Goal: Information Seeking & Learning: Check status

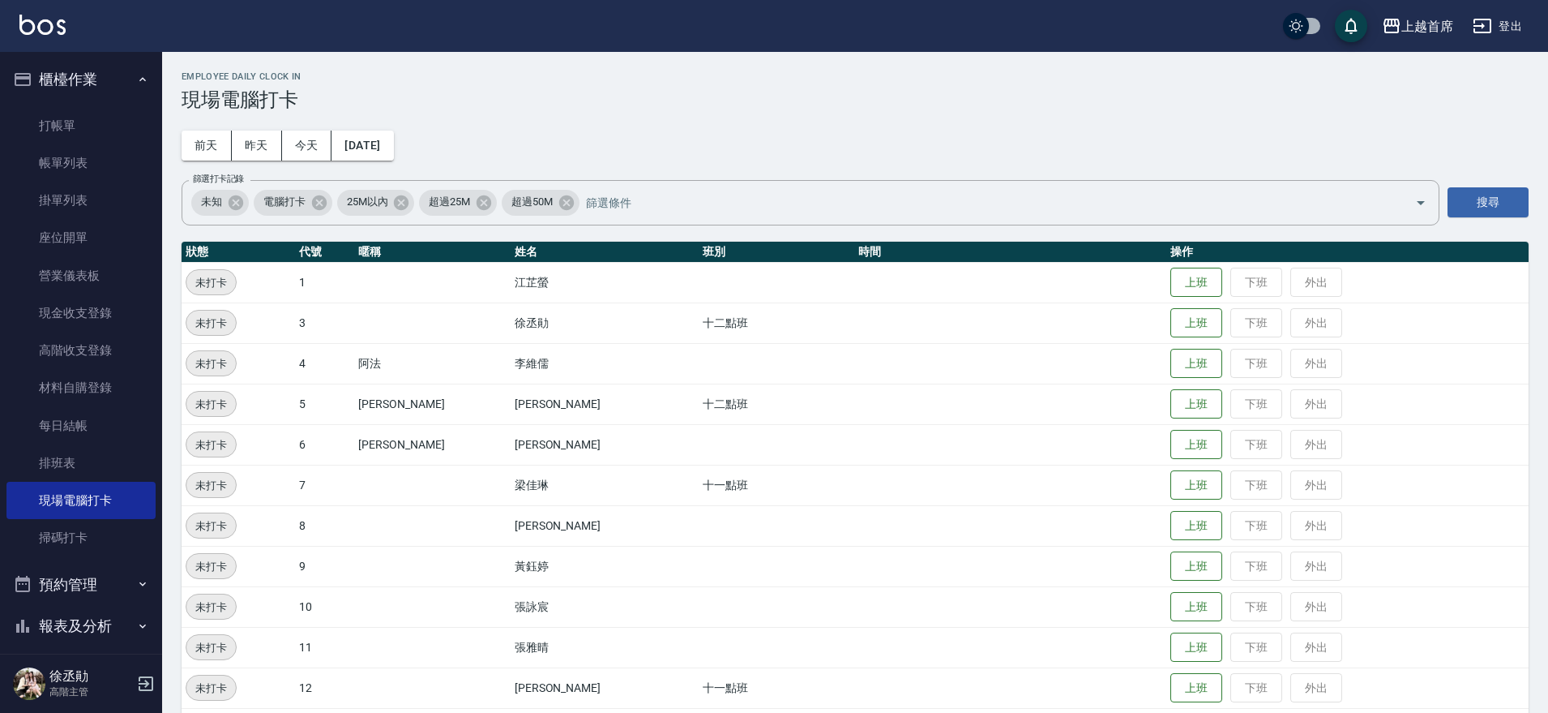
scroll to position [502, 0]
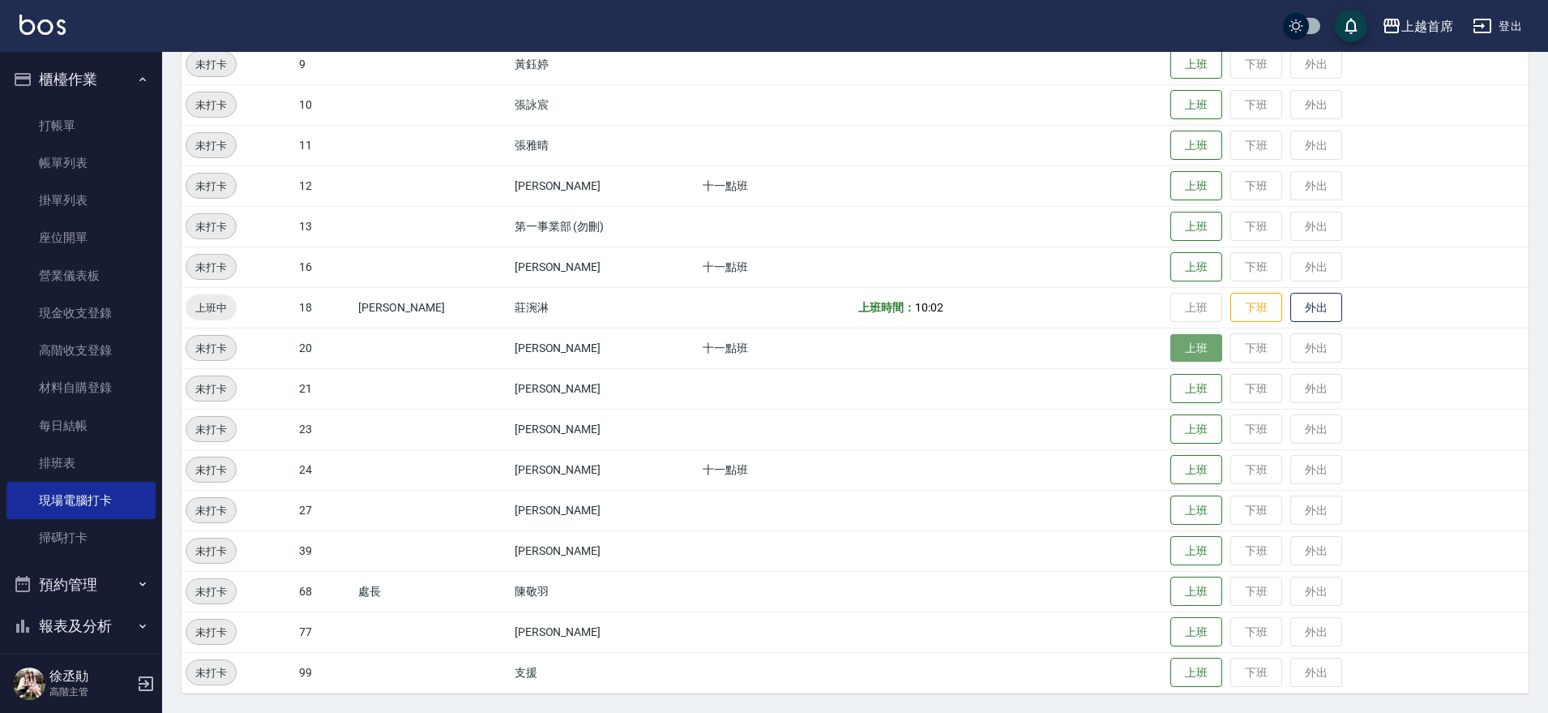
click at [1190, 347] on button "上班" at bounding box center [1197, 348] width 52 height 28
click at [1179, 518] on button "上班" at bounding box center [1197, 510] width 52 height 28
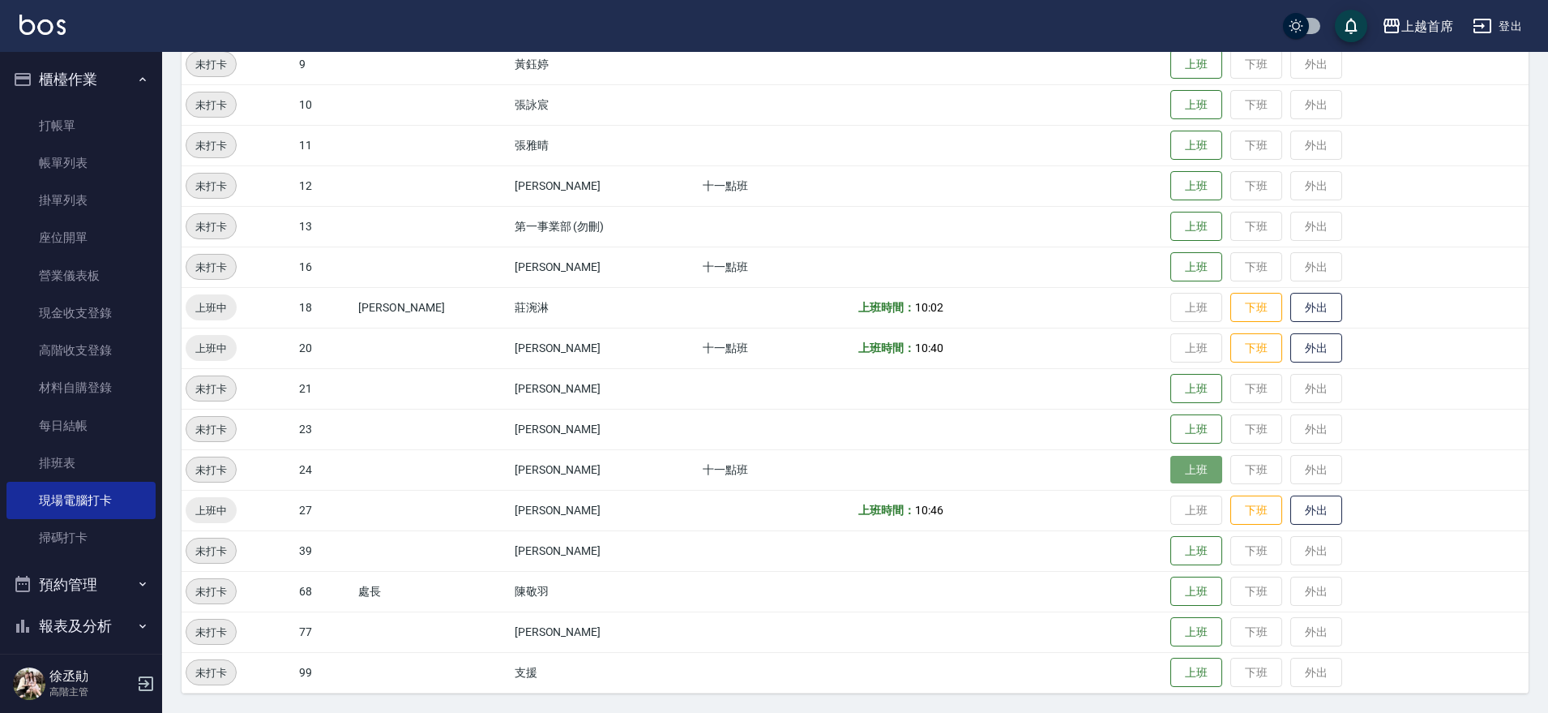
click at [1180, 479] on button "上班" at bounding box center [1197, 470] width 52 height 28
click at [1176, 263] on button "上班" at bounding box center [1197, 267] width 52 height 28
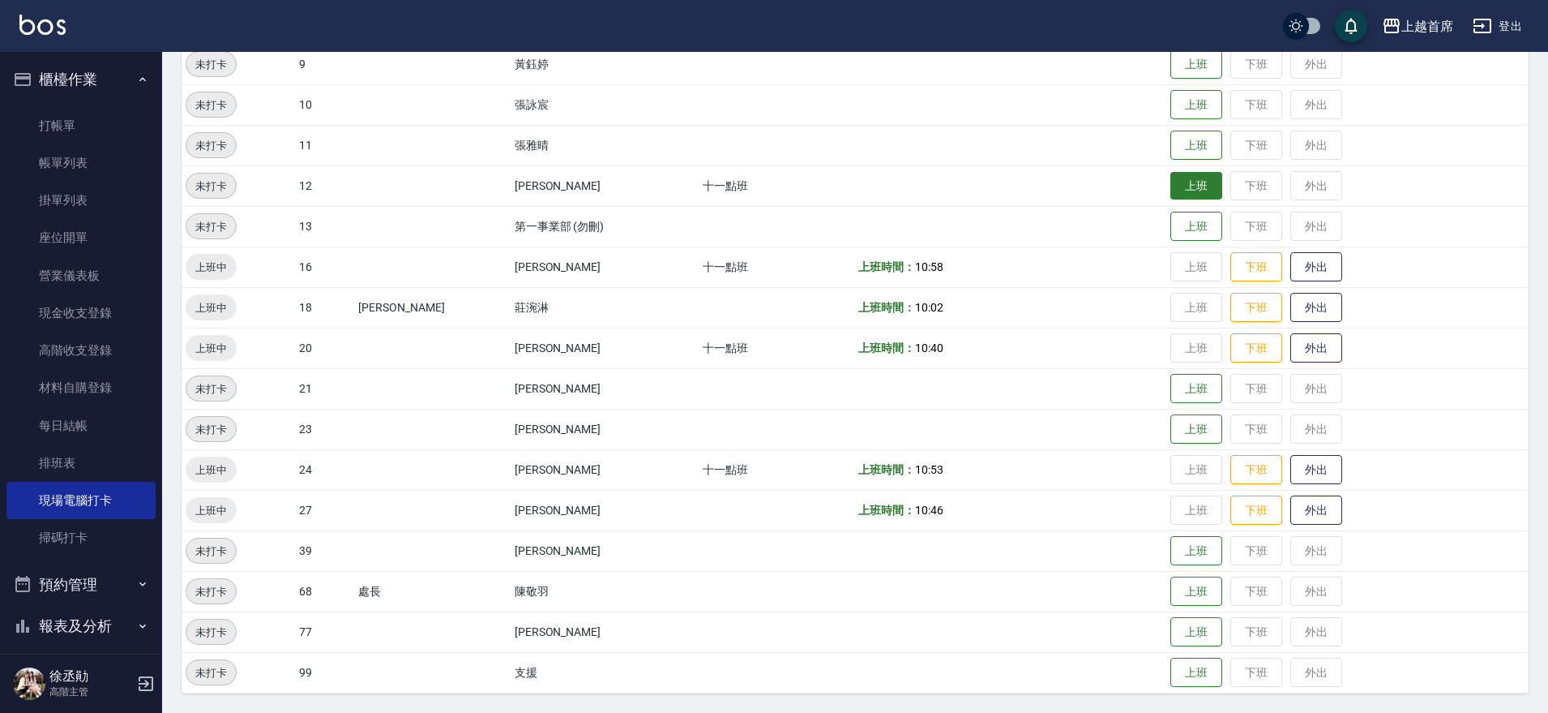
click at [1194, 184] on button "上班" at bounding box center [1197, 186] width 52 height 28
click at [1173, 191] on td "上班 下班 外出" at bounding box center [1348, 185] width 362 height 41
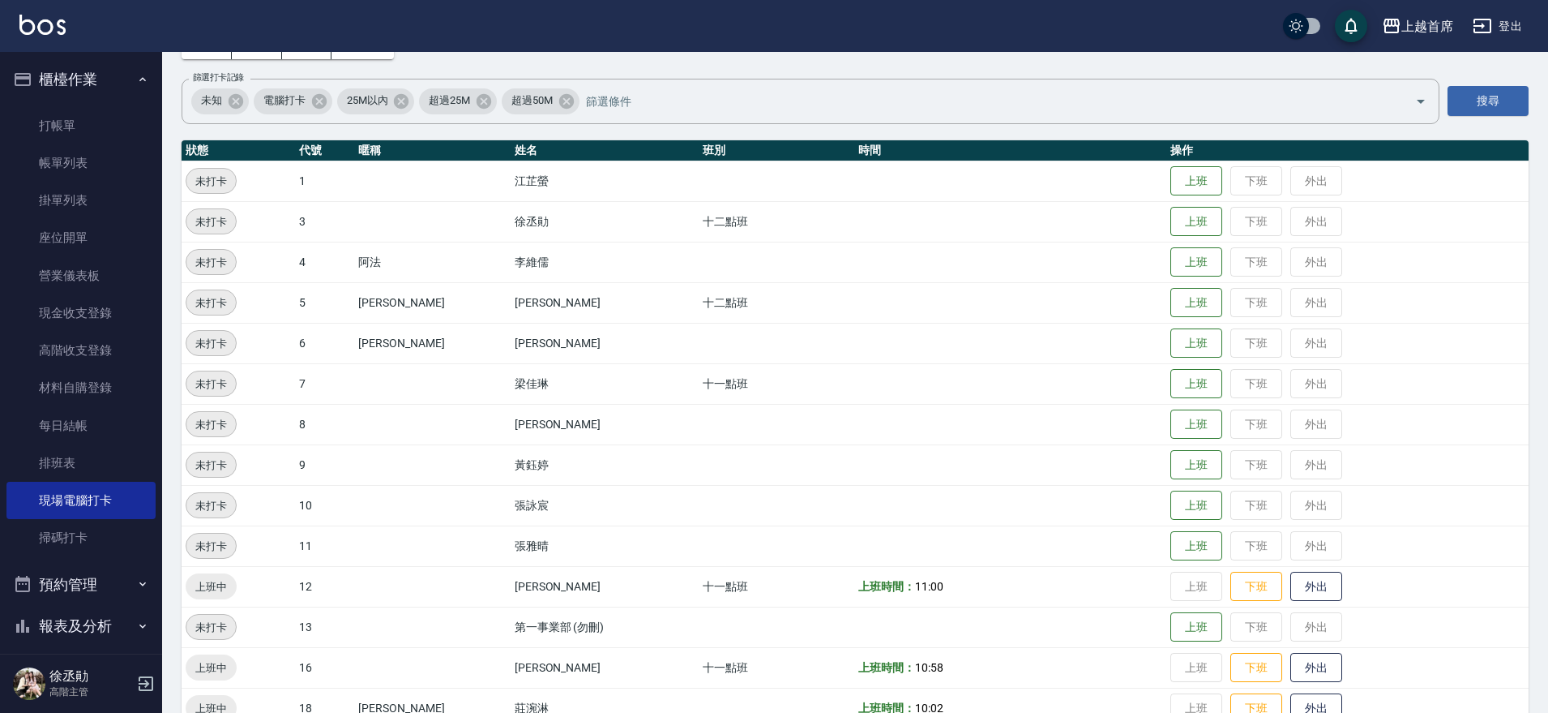
scroll to position [0, 0]
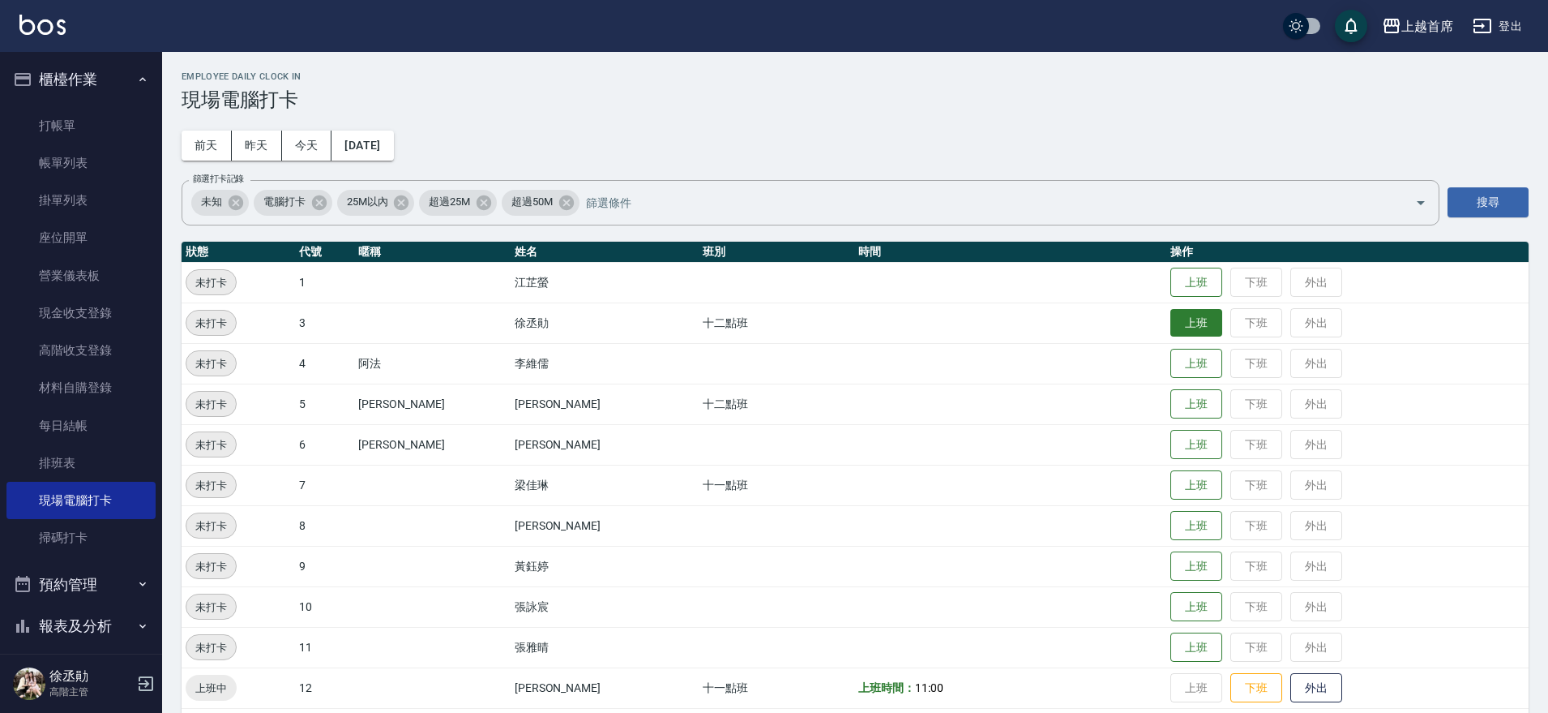
click at [1194, 326] on button "上班" at bounding box center [1197, 323] width 52 height 28
click at [1173, 406] on button "上班" at bounding box center [1197, 404] width 52 height 28
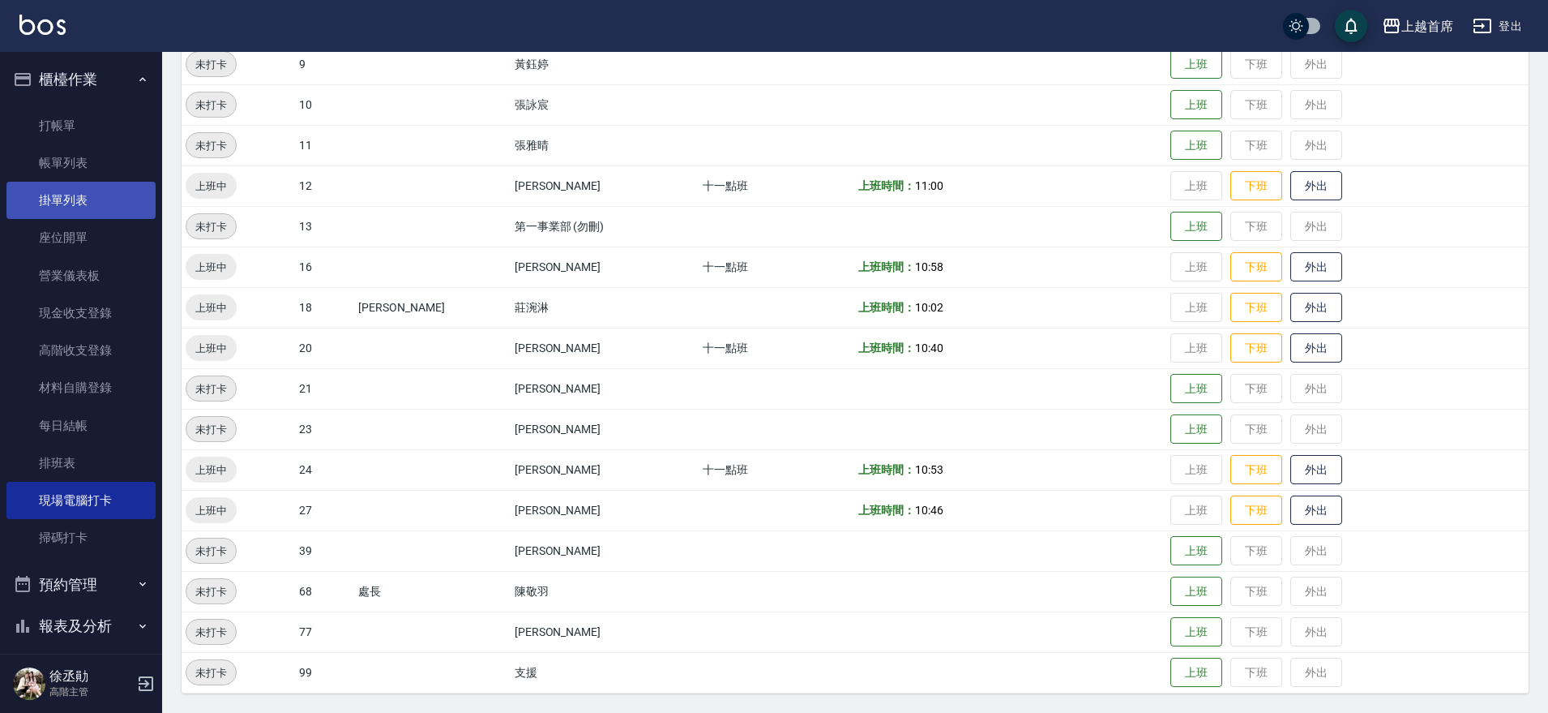
scroll to position [299, 0]
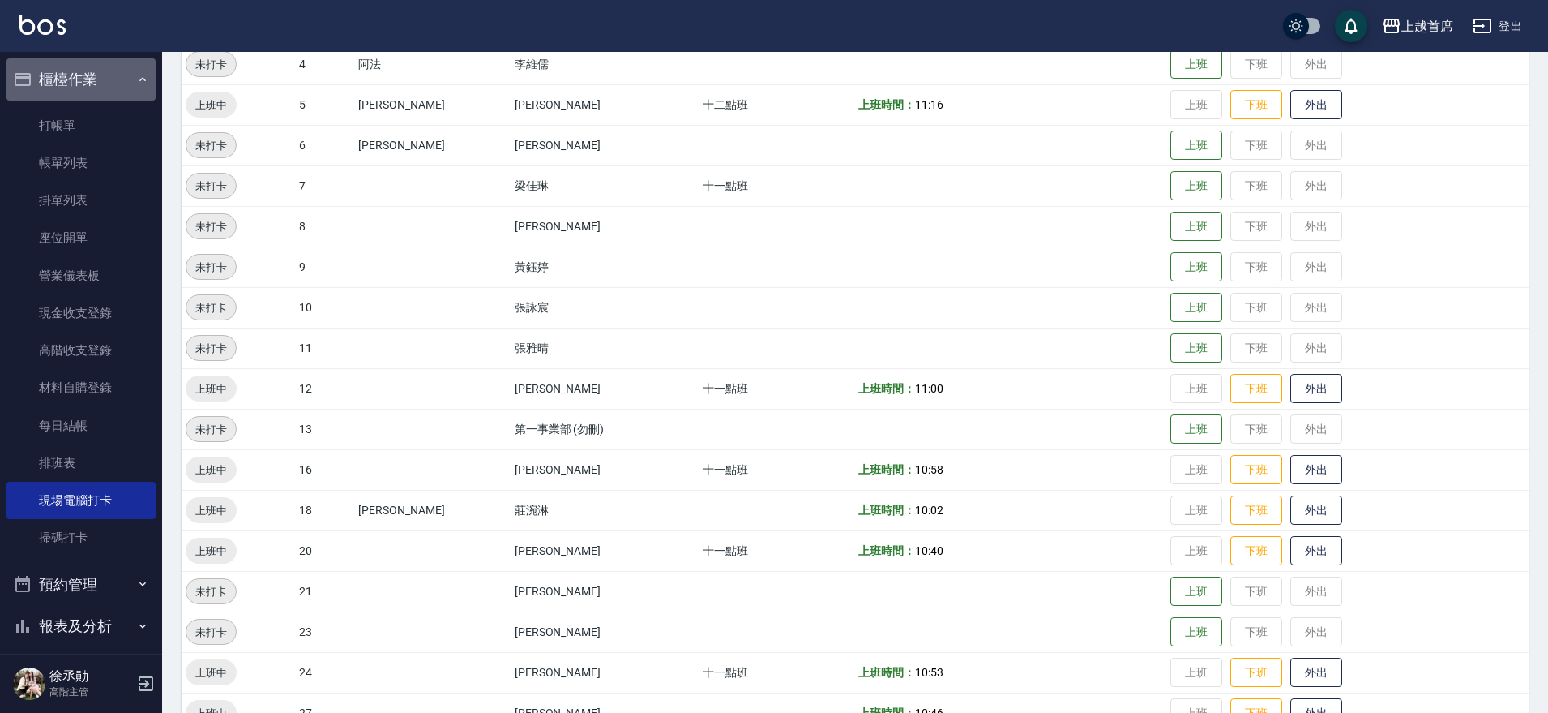
click at [105, 84] on button "櫃檯作業" at bounding box center [80, 79] width 149 height 42
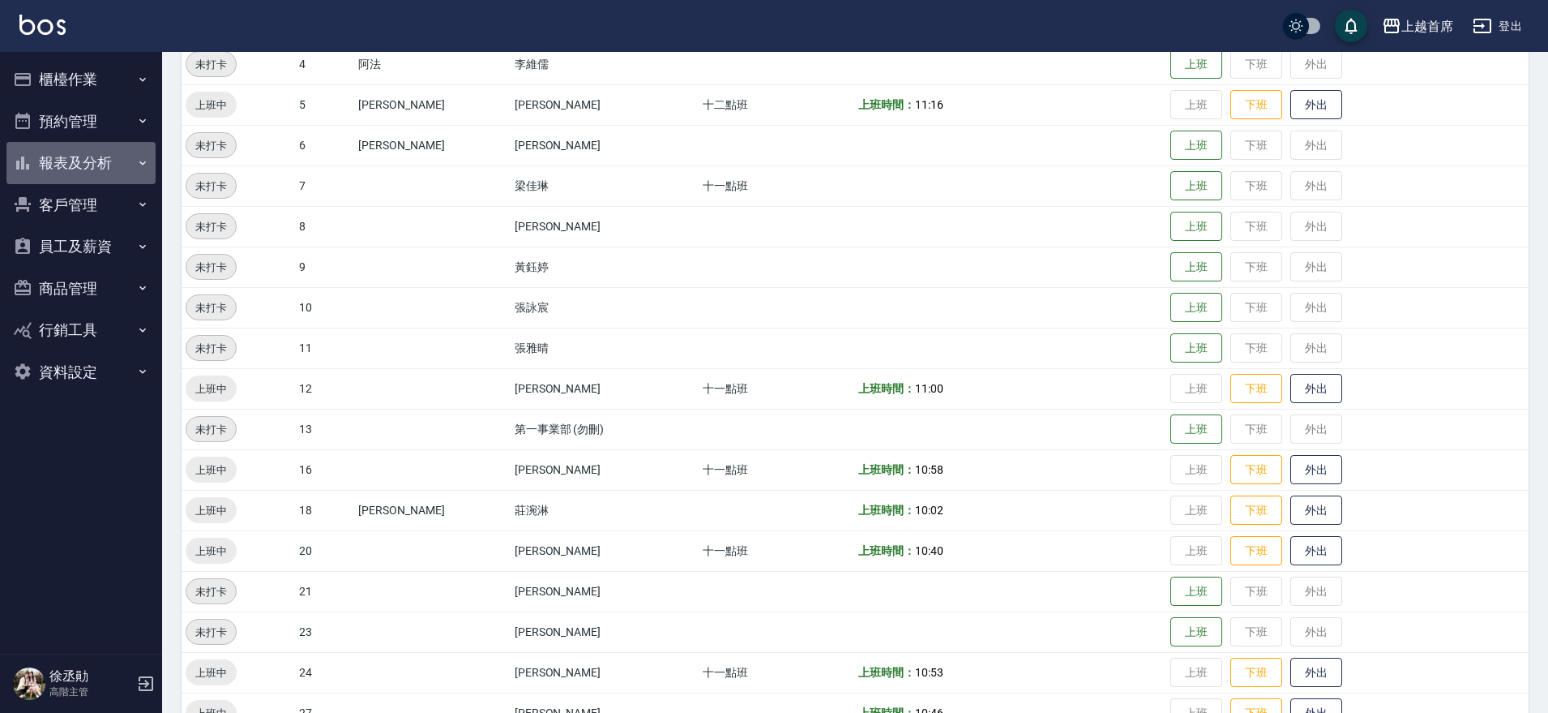
click at [113, 147] on button "報表及分析" at bounding box center [80, 163] width 149 height 42
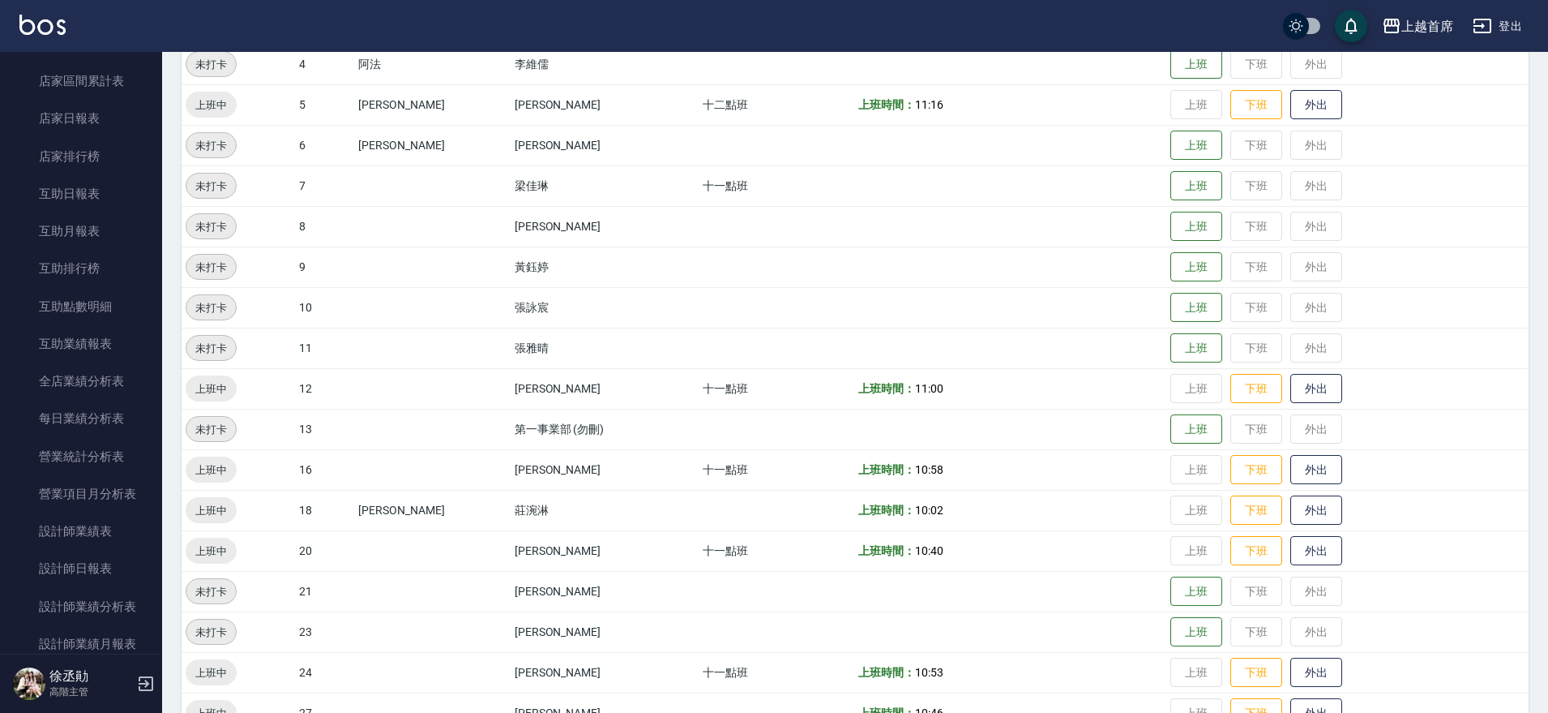
scroll to position [405, 0]
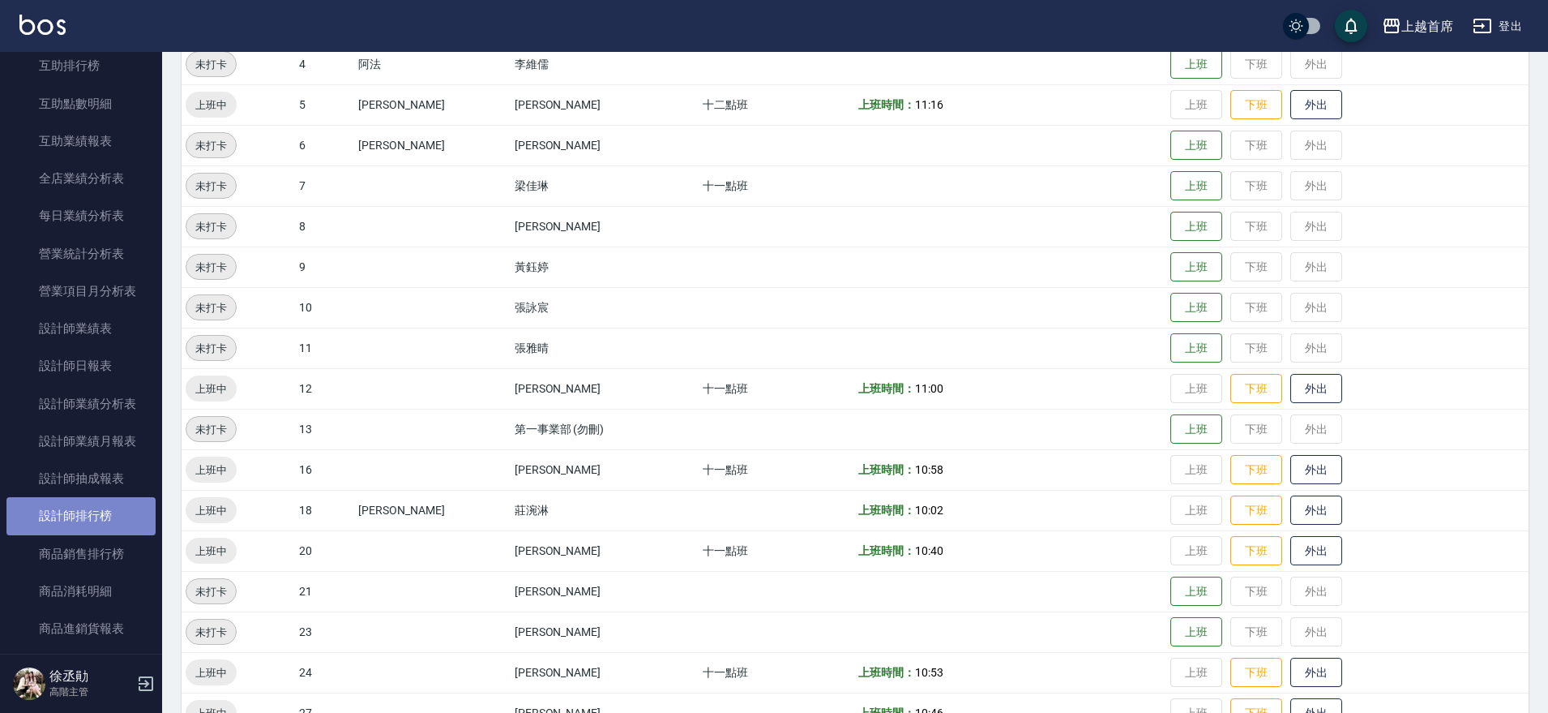
click at [105, 521] on link "設計師排行榜" at bounding box center [80, 515] width 149 height 37
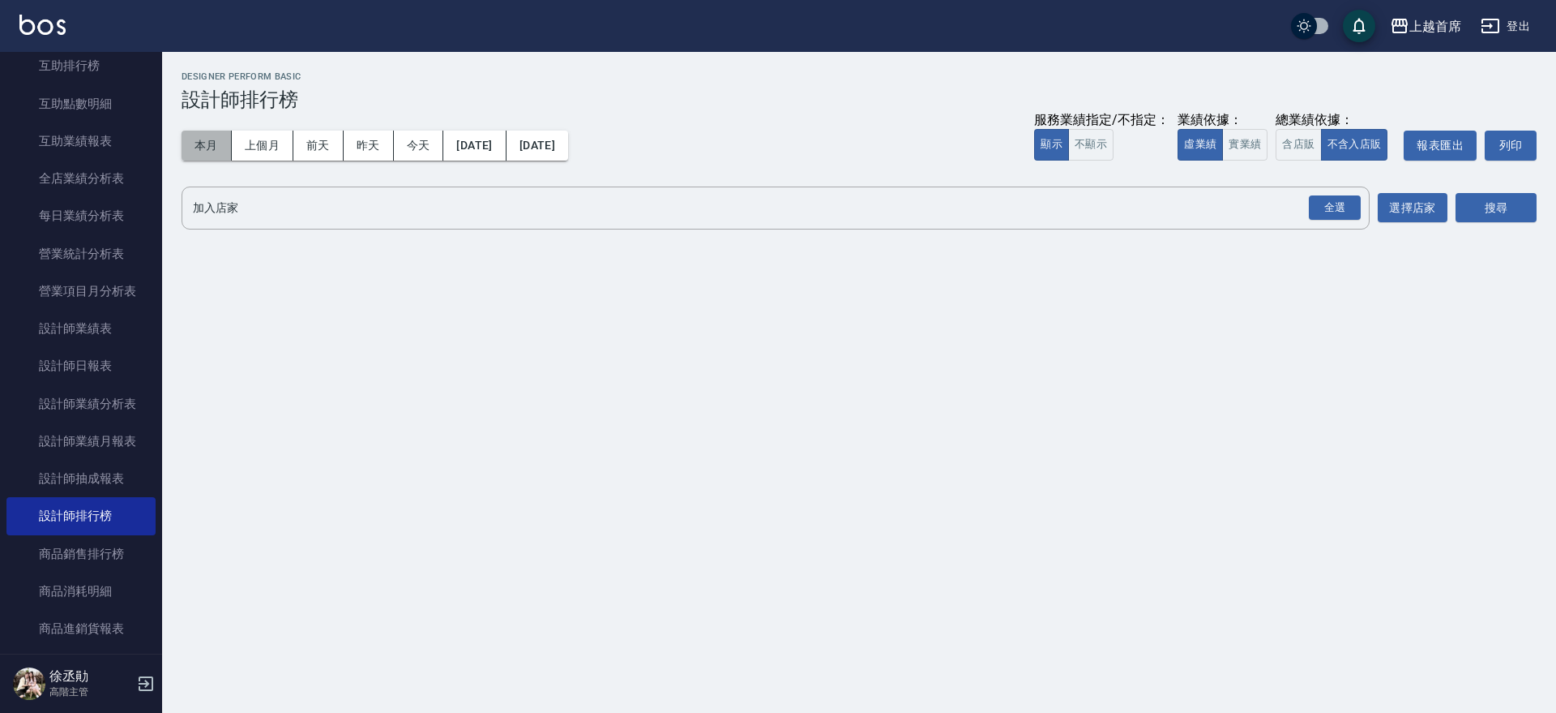
click at [199, 137] on button "本月" at bounding box center [207, 146] width 50 height 30
click at [1257, 149] on button "實業績" at bounding box center [1244, 145] width 45 height 32
drag, startPoint x: 1293, startPoint y: 143, endPoint x: 1306, endPoint y: 152, distance: 16.2
click at [1293, 142] on button "含店販" at bounding box center [1298, 145] width 45 height 32
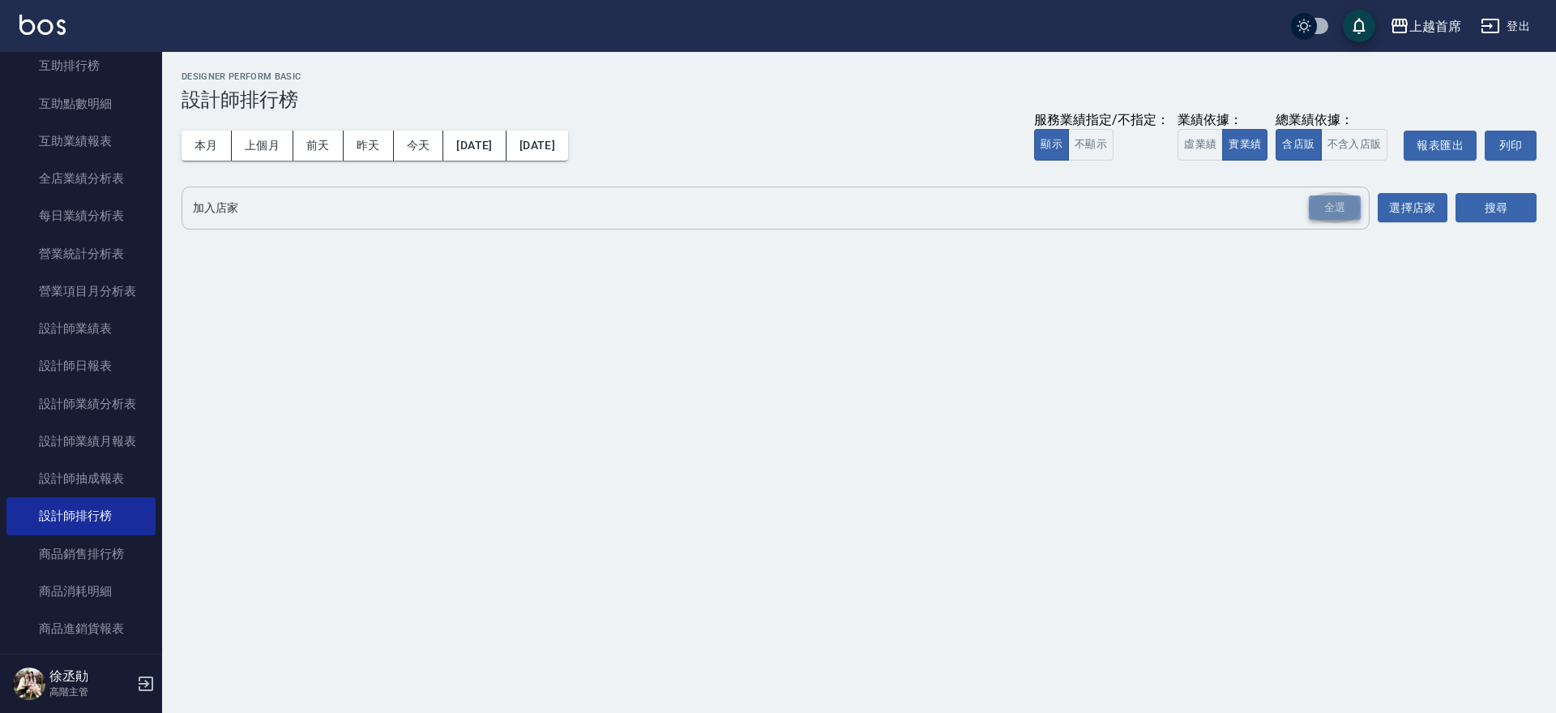
click at [1339, 208] on div "全選" at bounding box center [1335, 207] width 52 height 25
click at [1470, 204] on button "搜尋" at bounding box center [1496, 209] width 81 height 30
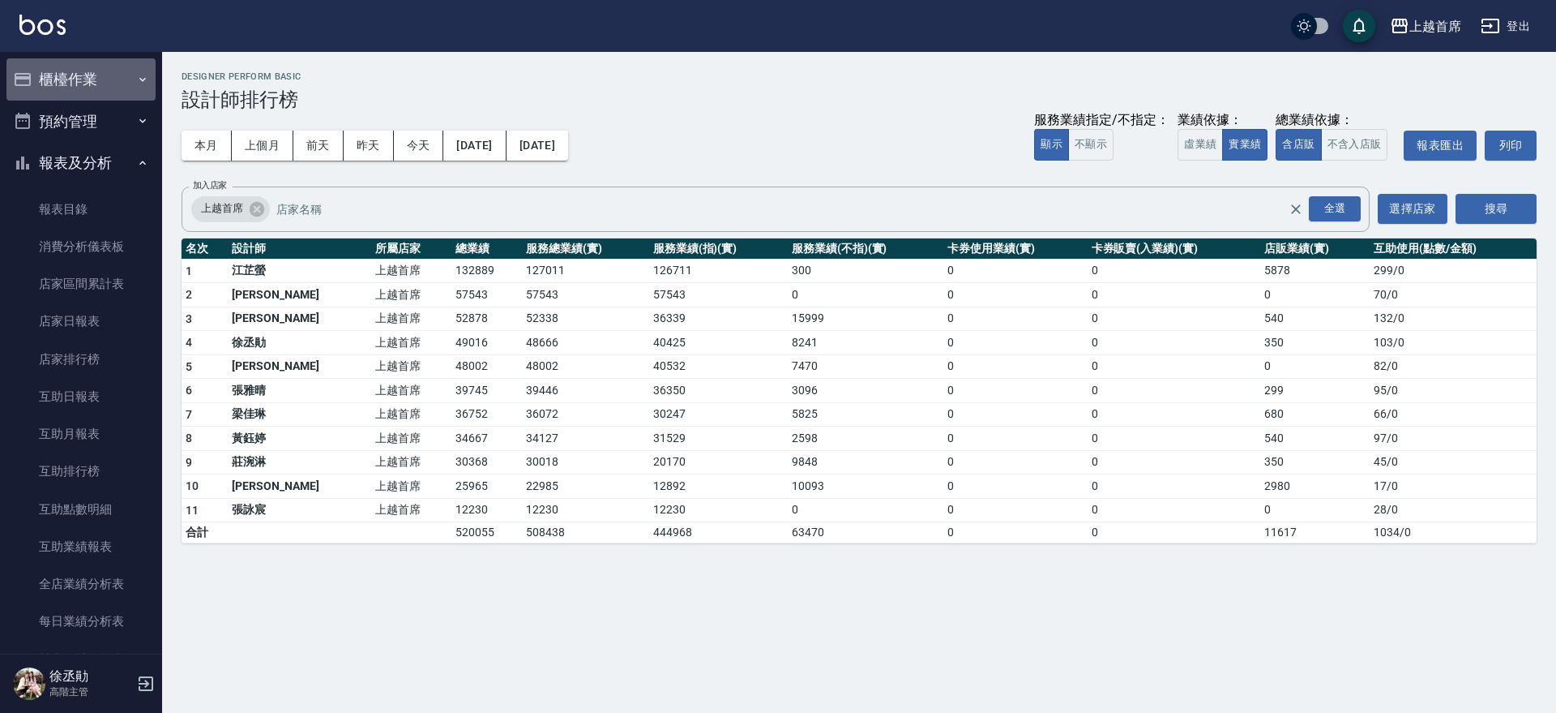
click at [89, 83] on button "櫃檯作業" at bounding box center [80, 79] width 149 height 42
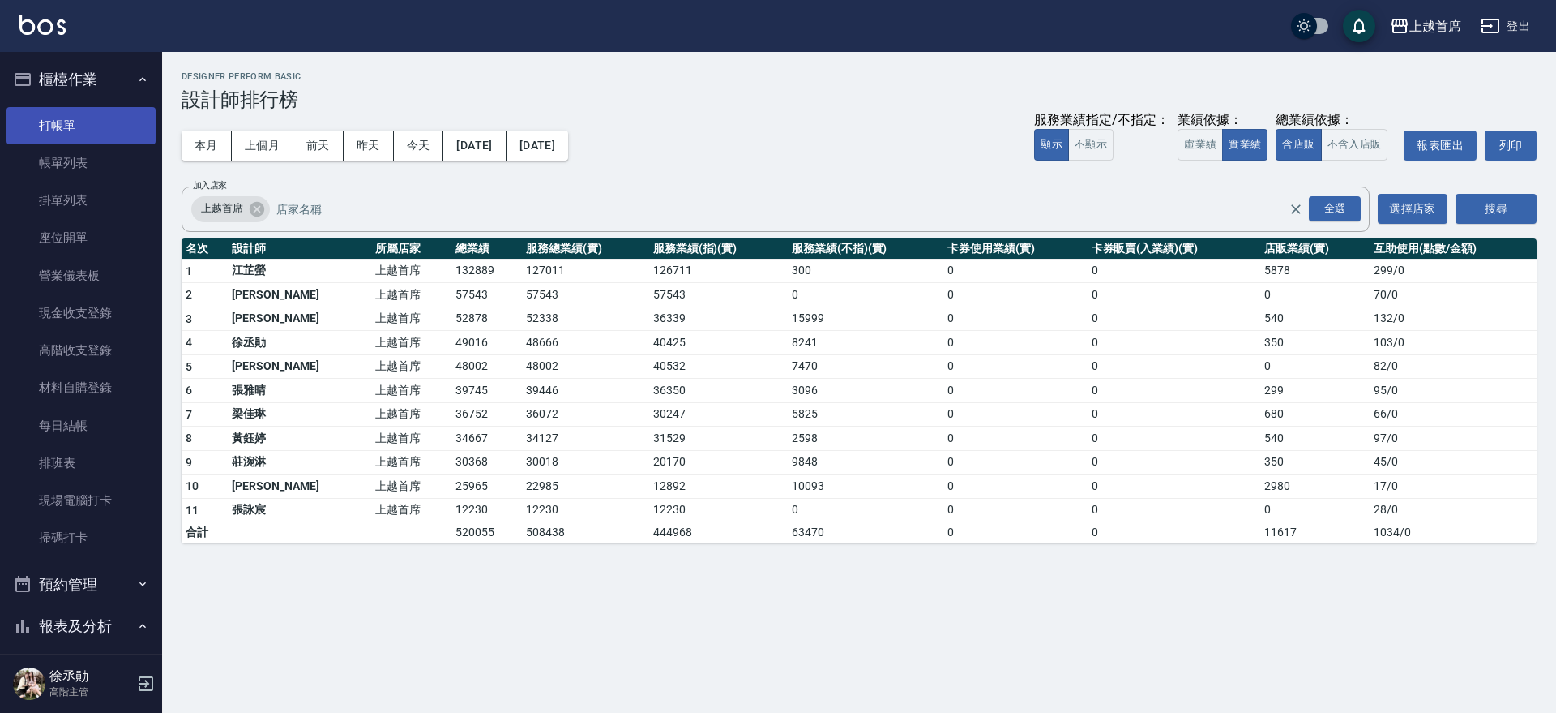
click at [93, 107] on link "打帳單" at bounding box center [80, 125] width 149 height 37
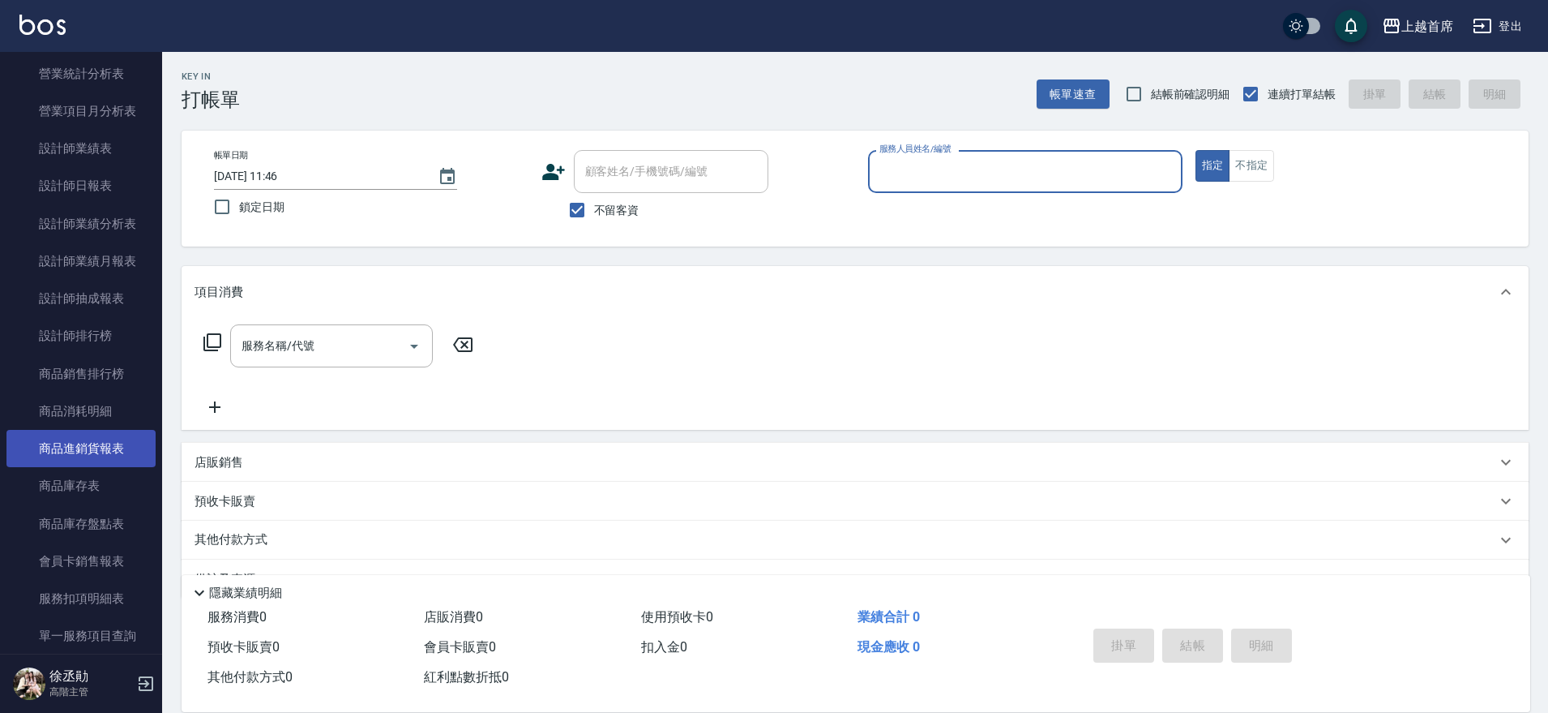
scroll to position [1013, 0]
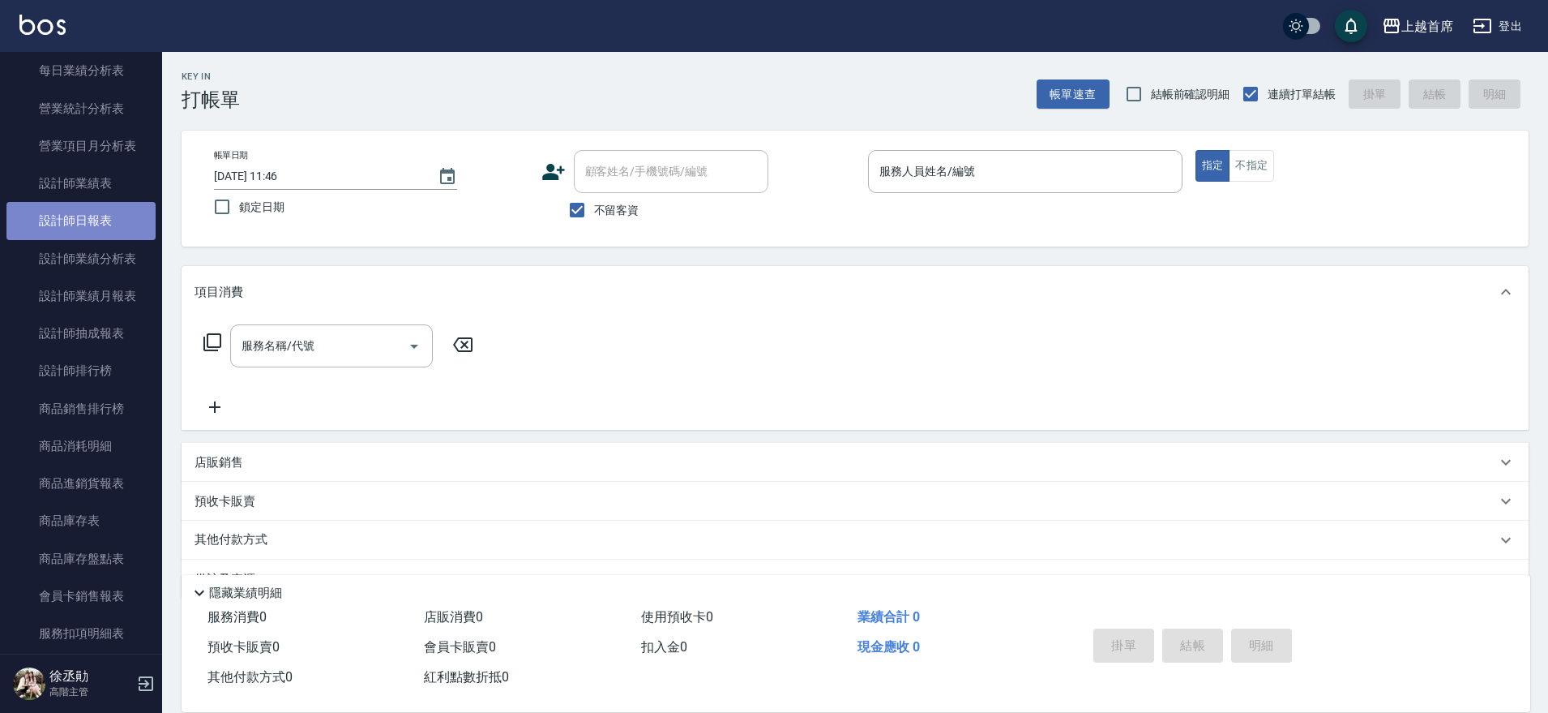
click at [89, 208] on link "設計師日報表" at bounding box center [80, 220] width 149 height 37
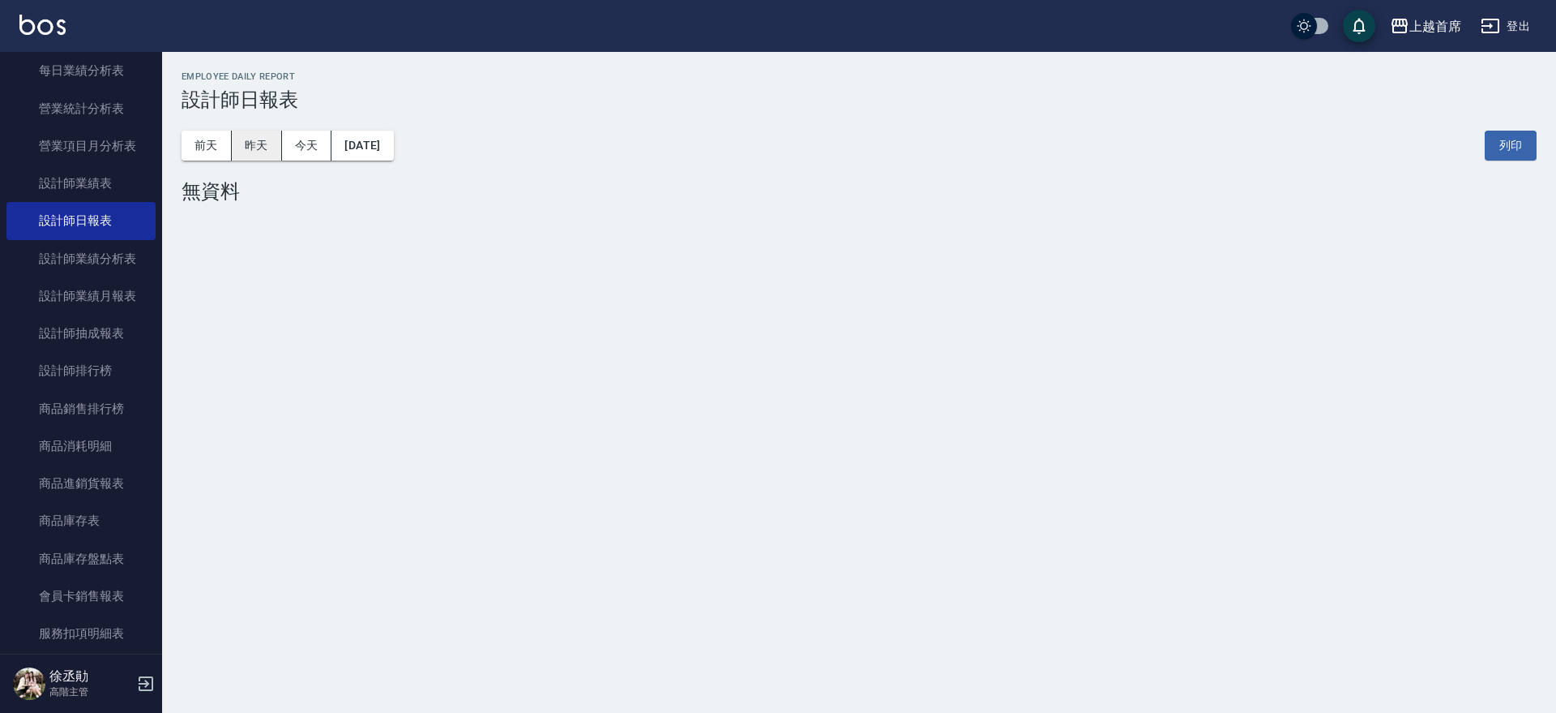
click at [242, 142] on button "昨天" at bounding box center [257, 146] width 50 height 30
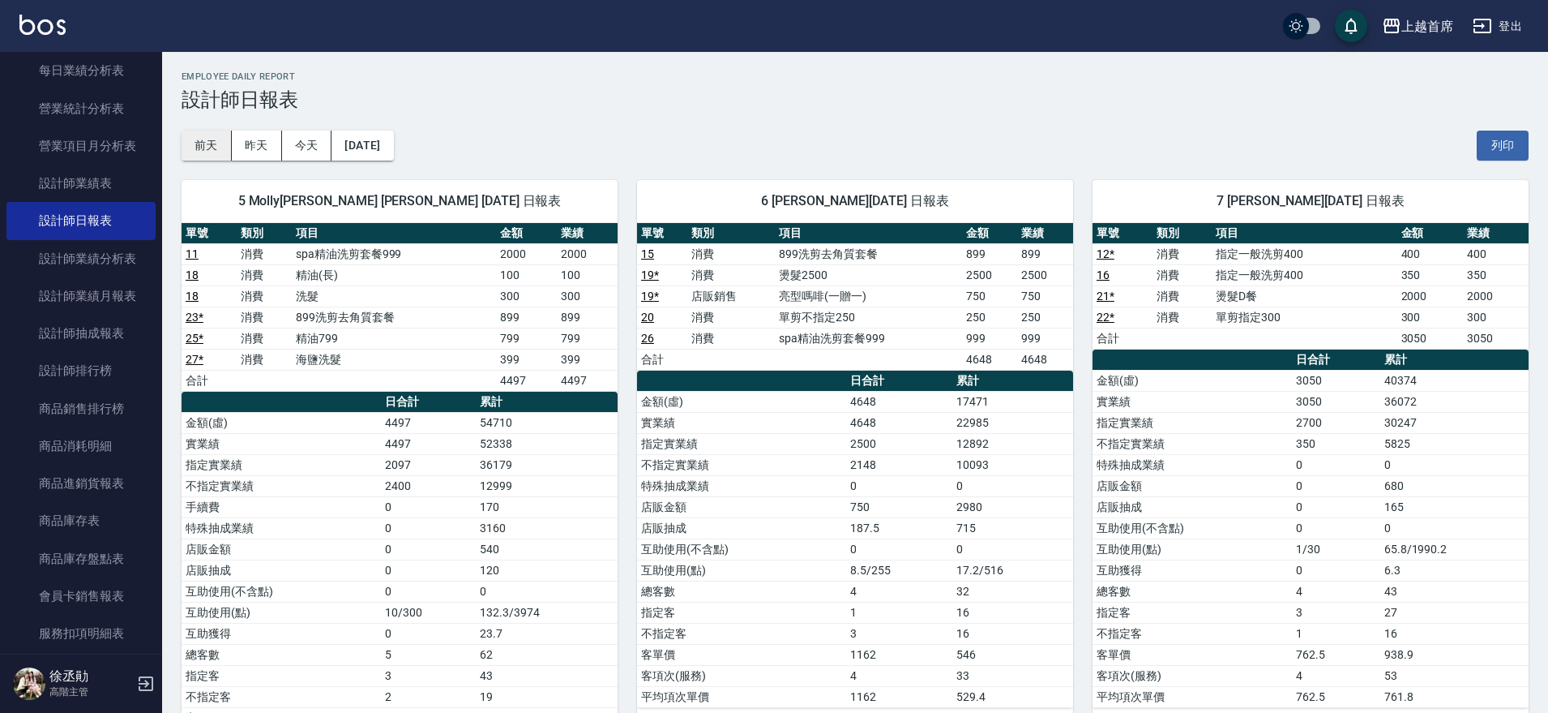
click at [213, 152] on button "前天" at bounding box center [207, 146] width 50 height 30
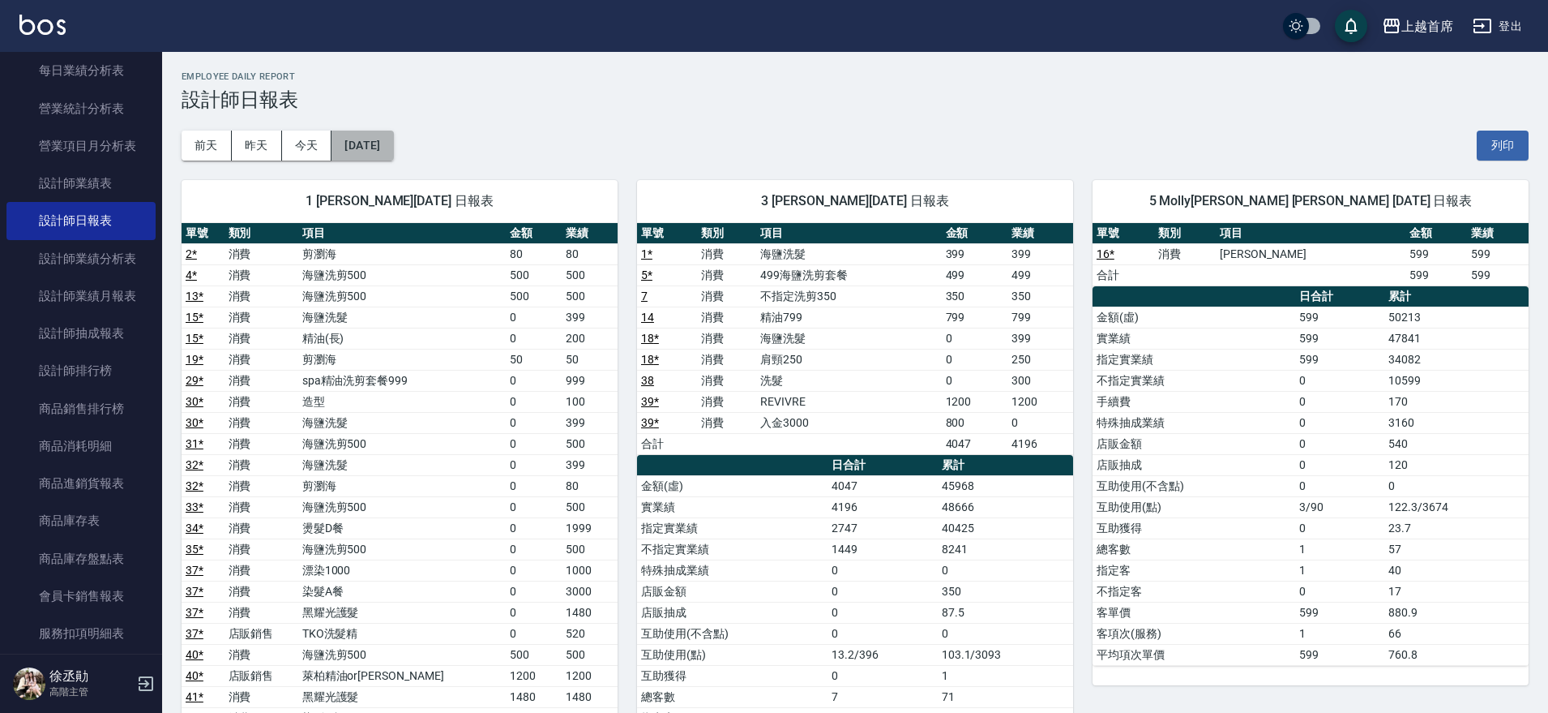
click at [347, 146] on button "[DATE]" at bounding box center [363, 146] width 62 height 30
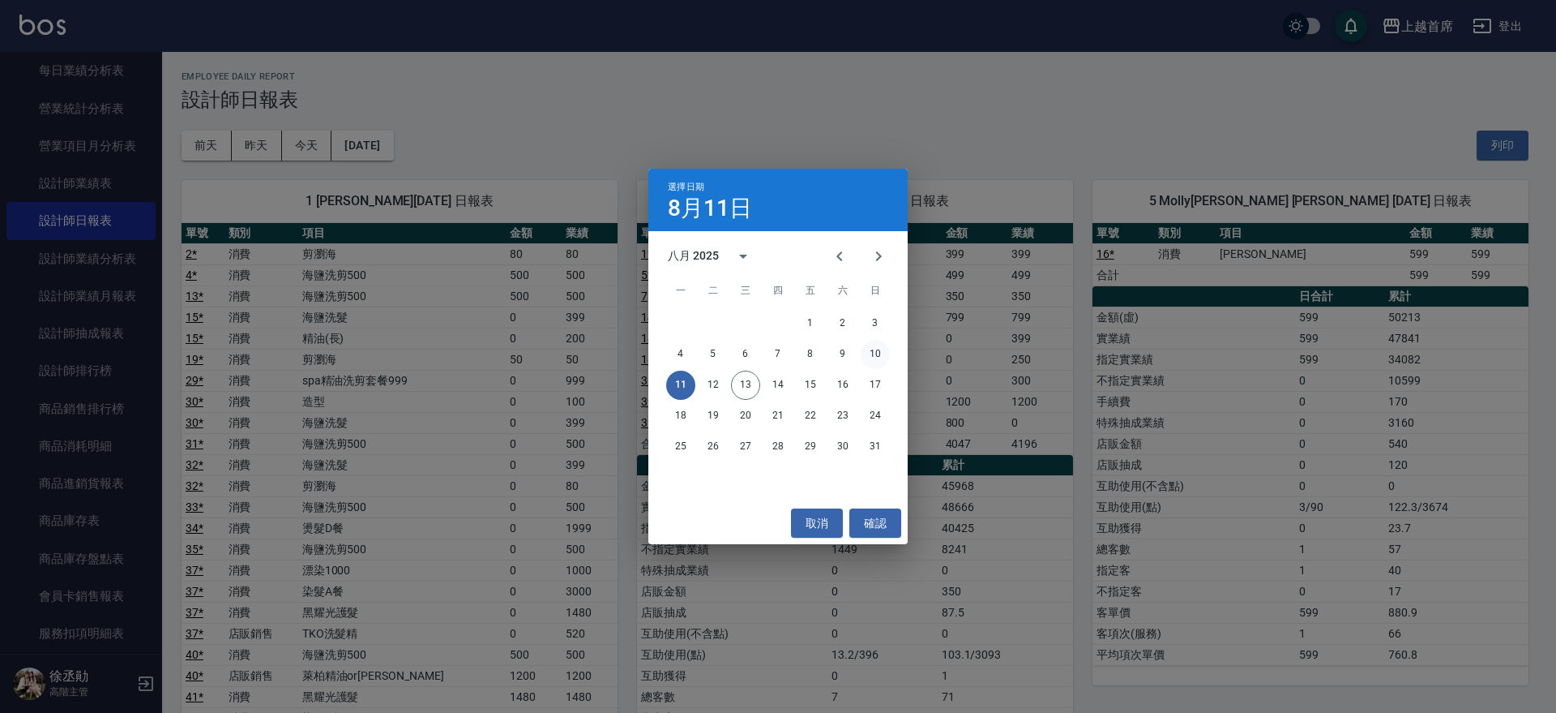
click at [875, 346] on button "10" at bounding box center [875, 354] width 29 height 29
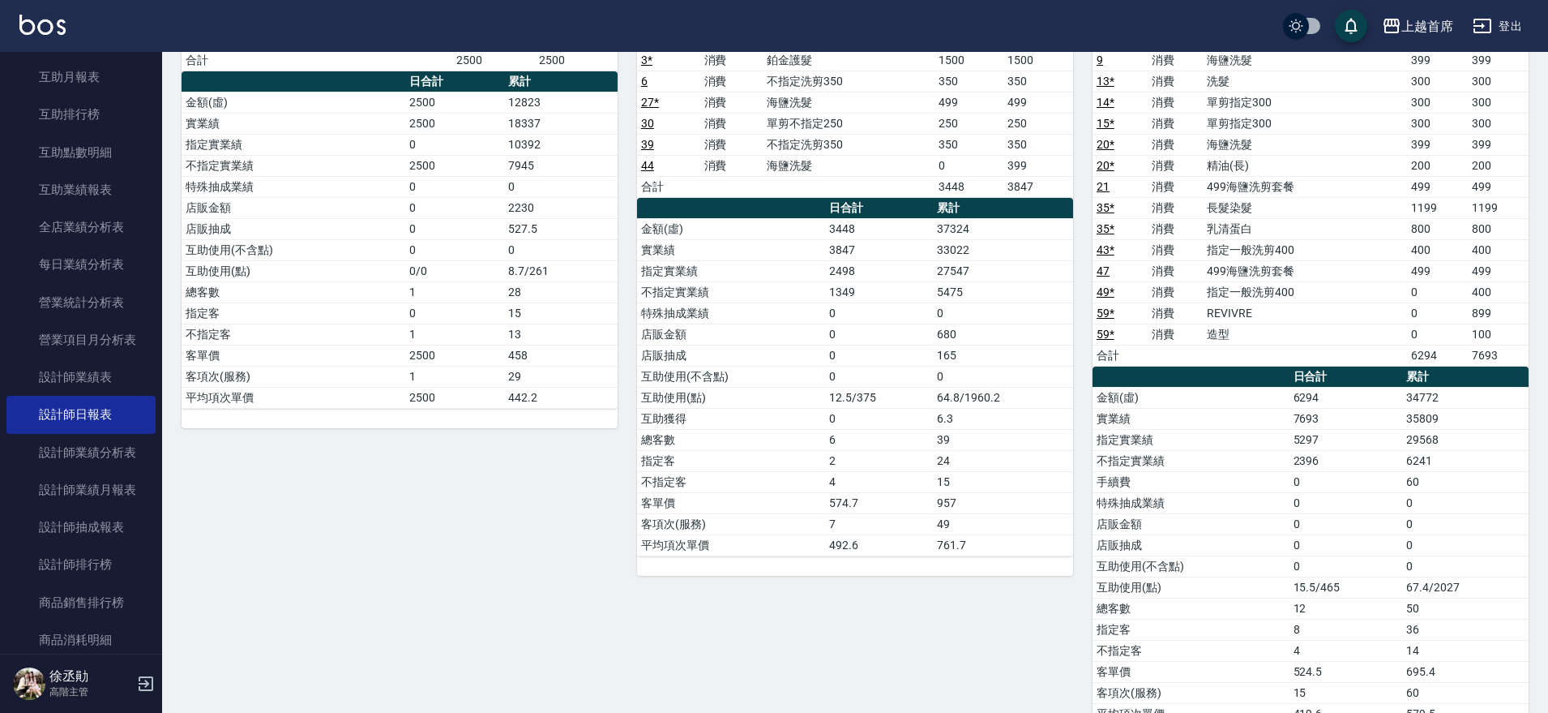
scroll to position [796, 0]
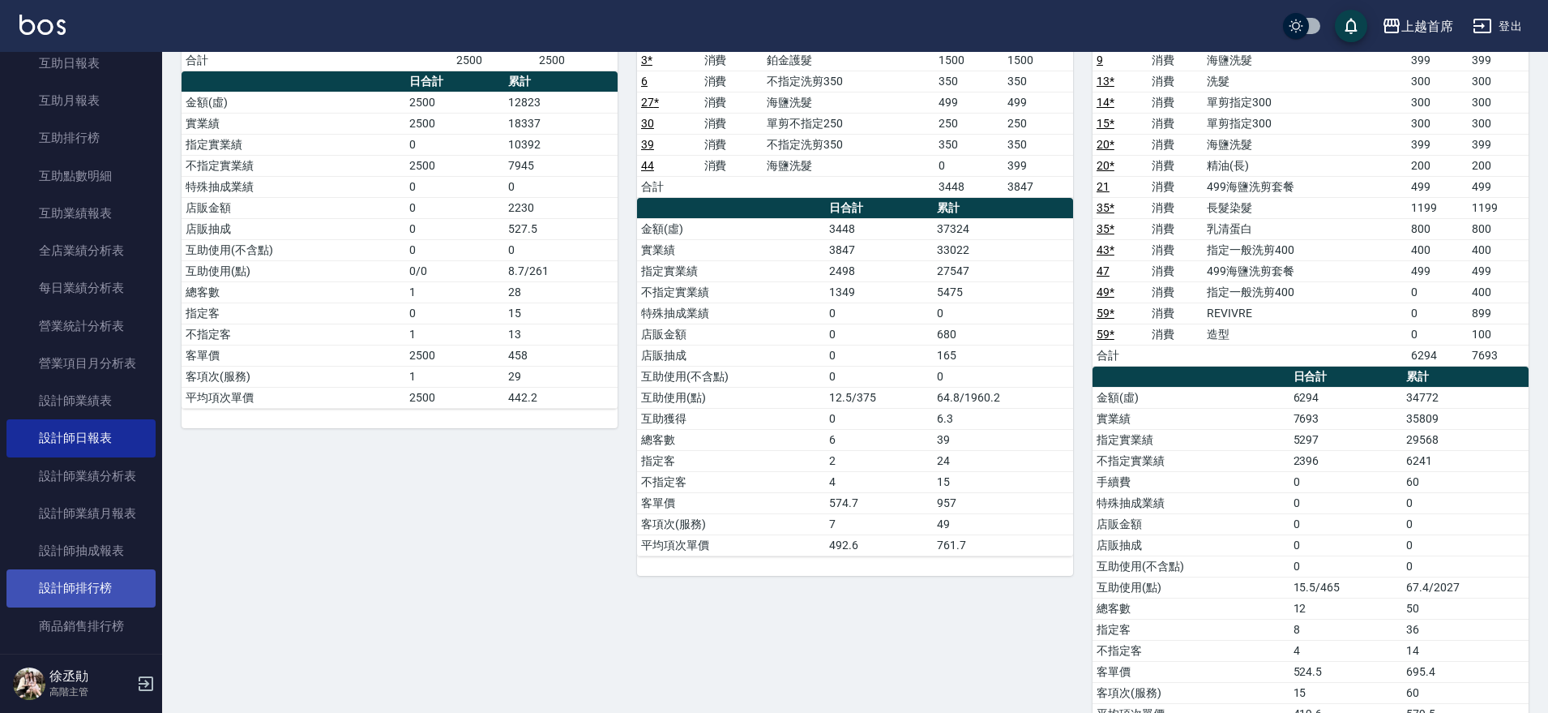
click at [88, 576] on link "設計師排行榜" at bounding box center [80, 587] width 149 height 37
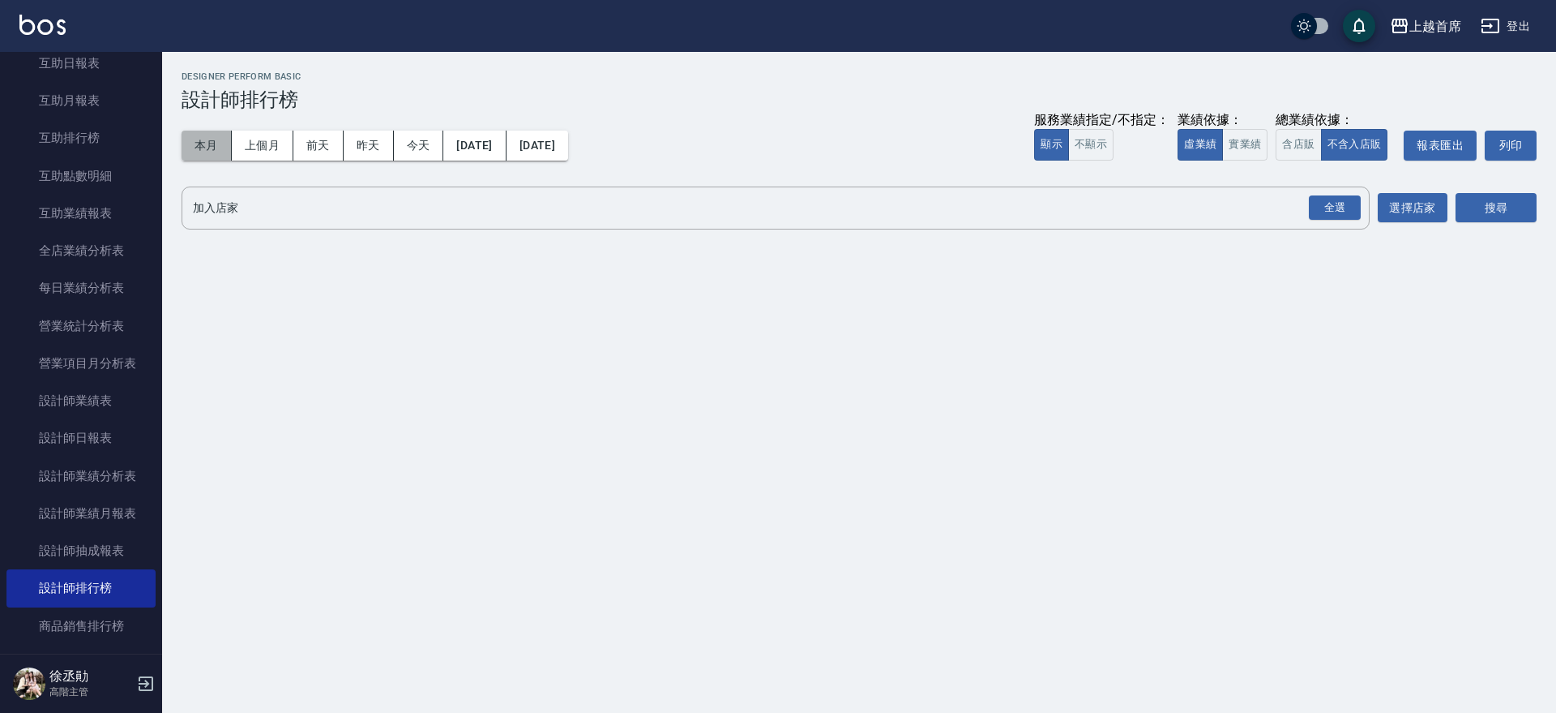
click at [201, 139] on button "本月" at bounding box center [207, 146] width 50 height 30
click at [1330, 204] on div "全選" at bounding box center [1335, 207] width 52 height 25
click at [1485, 206] on button "搜尋" at bounding box center [1496, 209] width 81 height 30
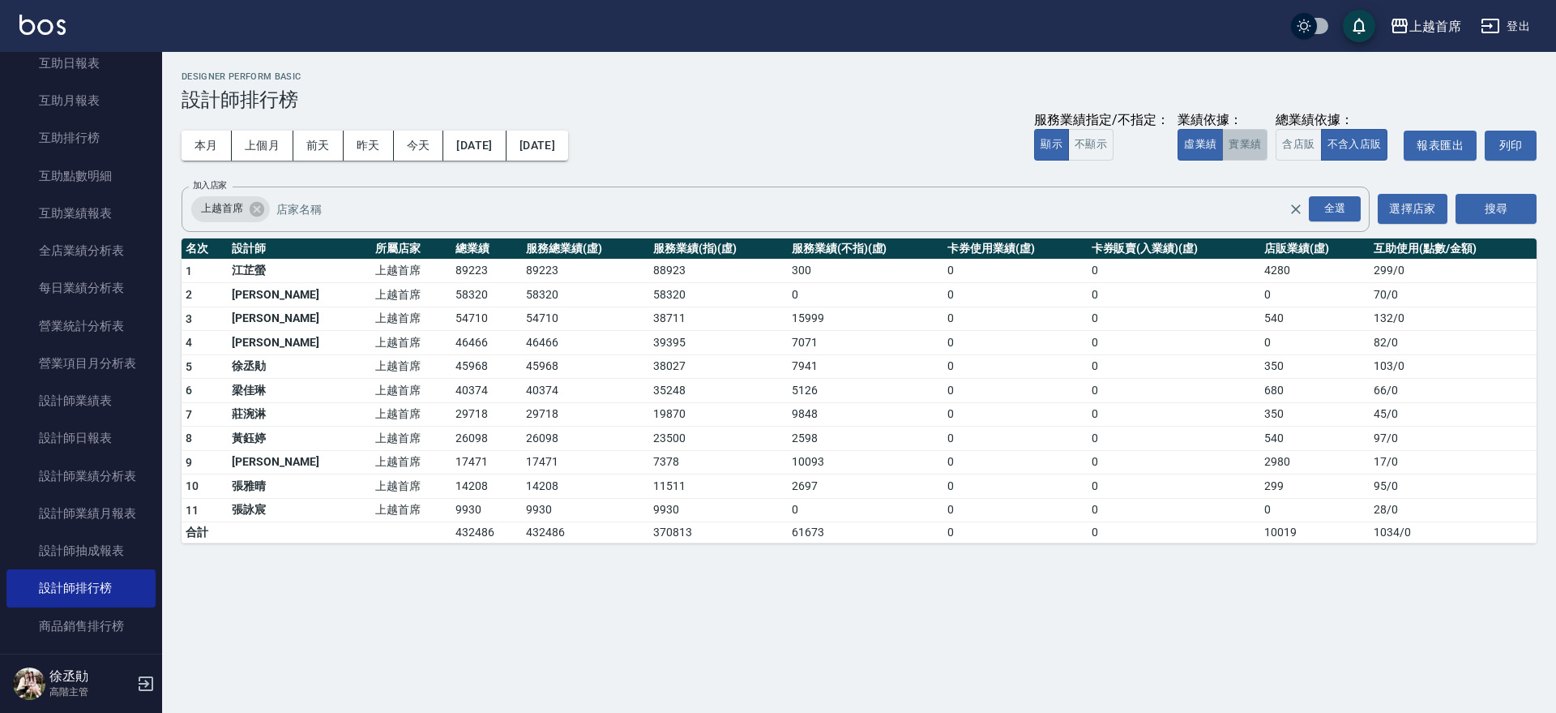
click at [1230, 144] on button "實業績" at bounding box center [1244, 145] width 45 height 32
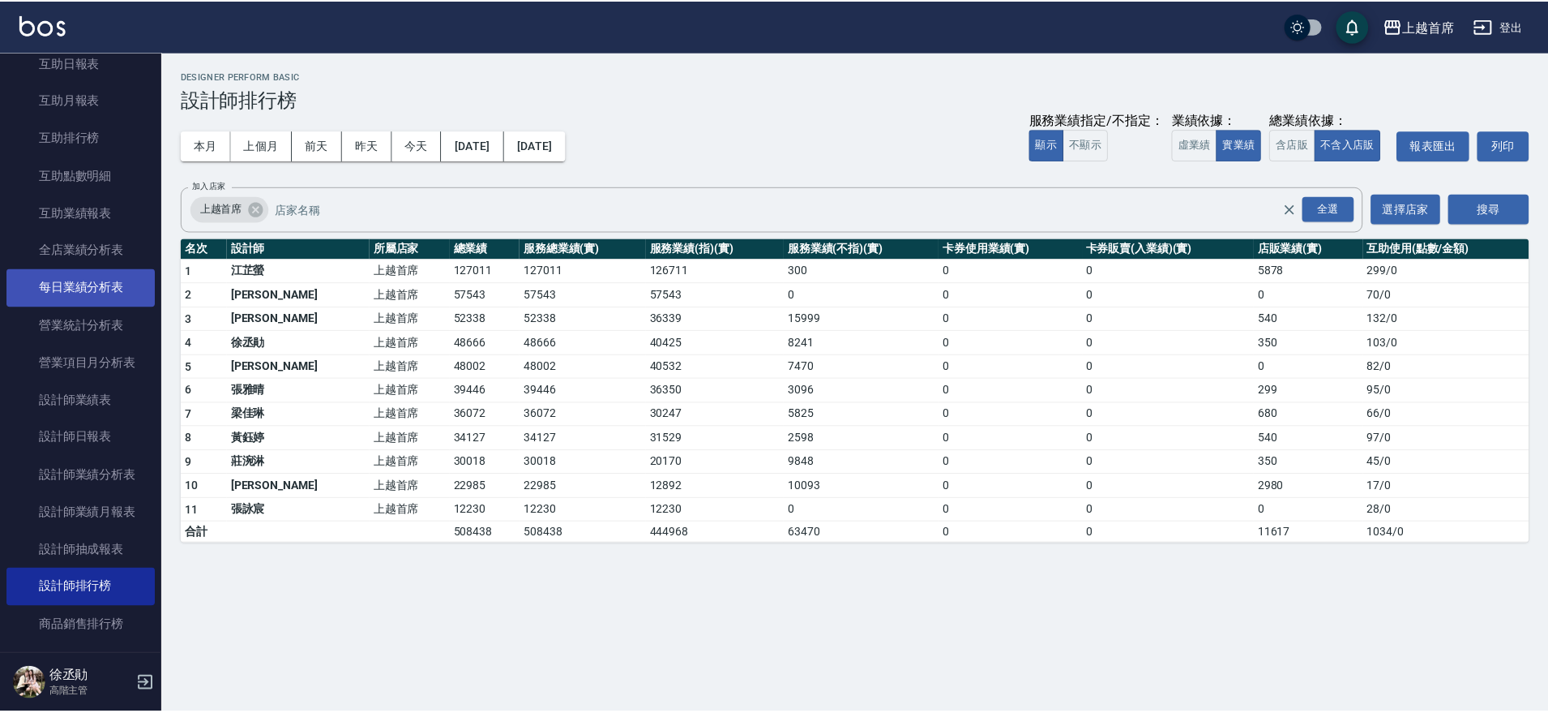
scroll to position [796, 0]
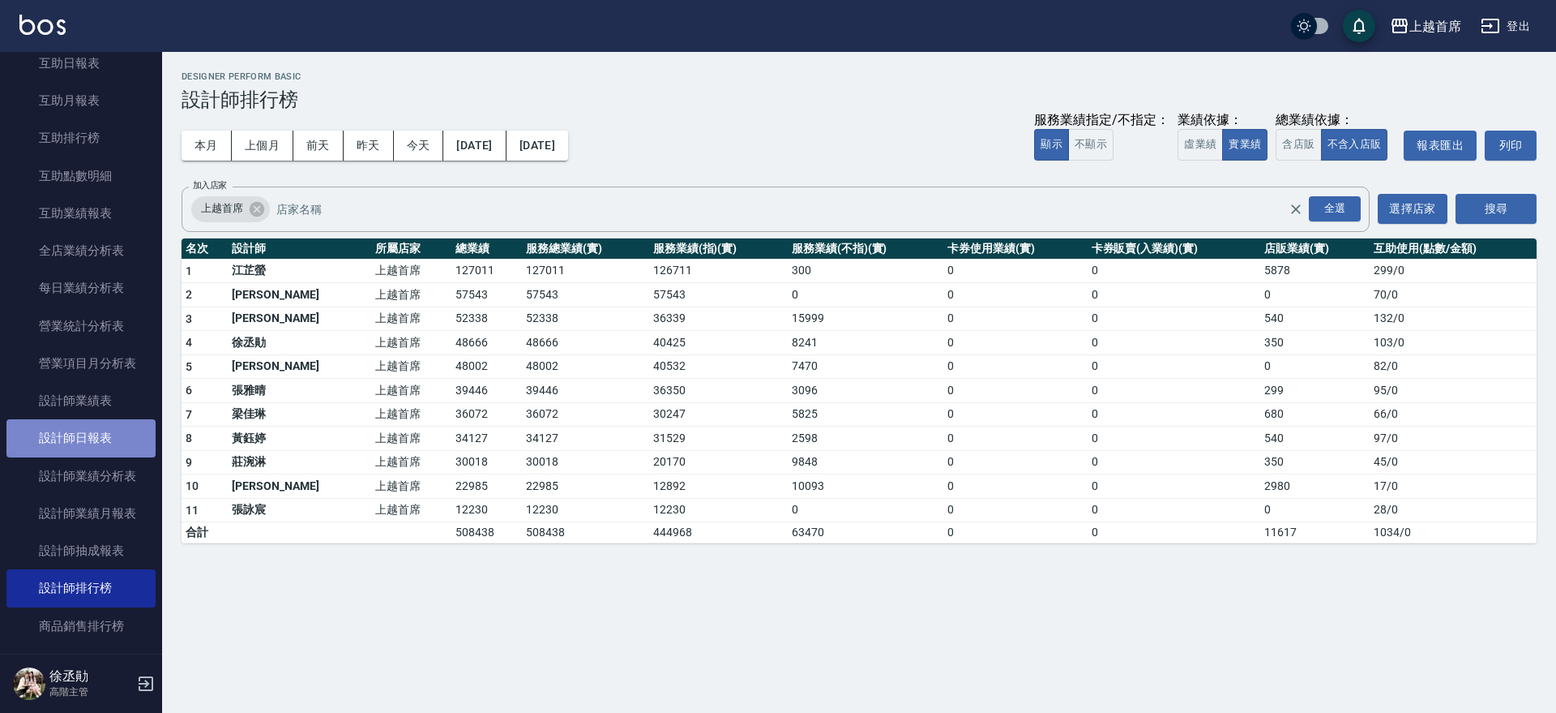
click at [98, 437] on link "設計師日報表" at bounding box center [80, 437] width 149 height 37
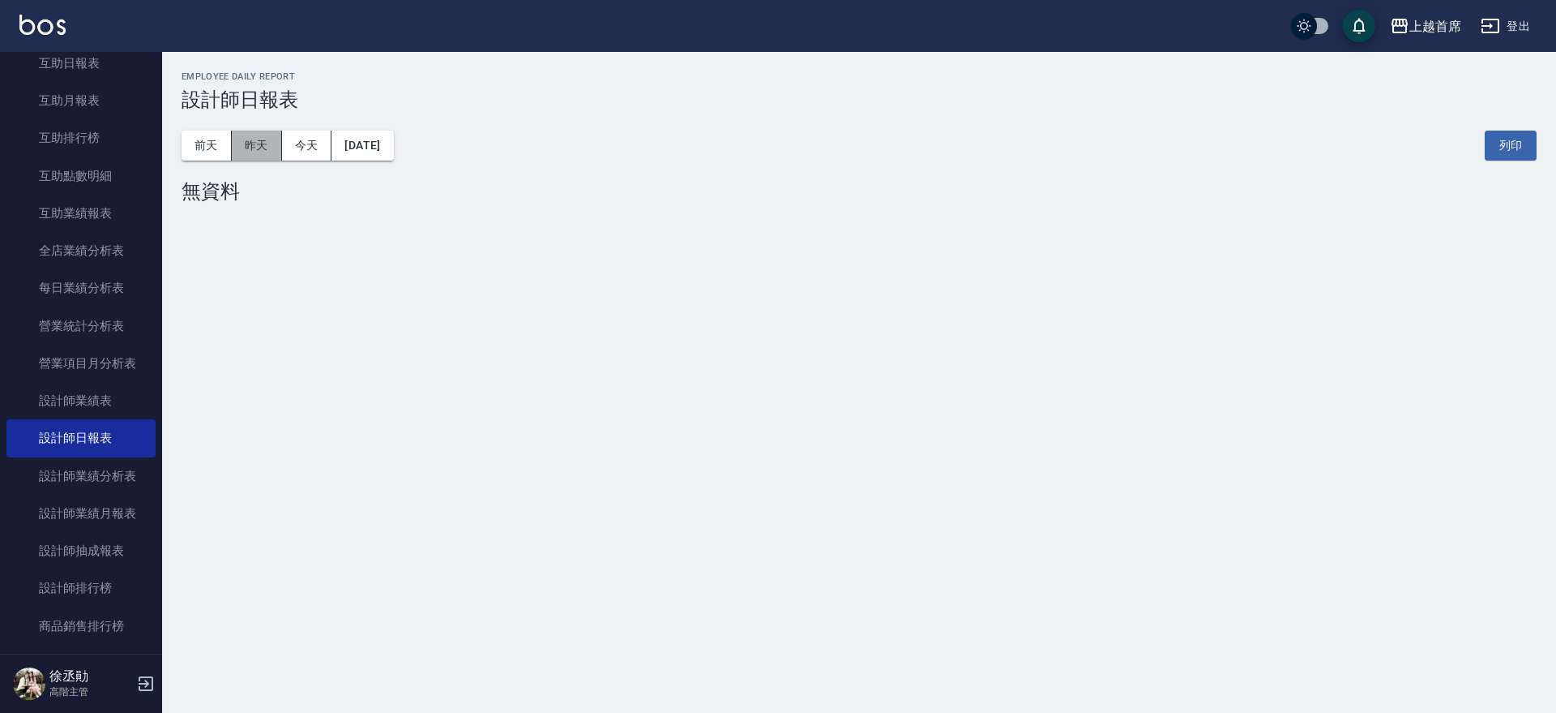
click at [268, 140] on button "昨天" at bounding box center [257, 146] width 50 height 30
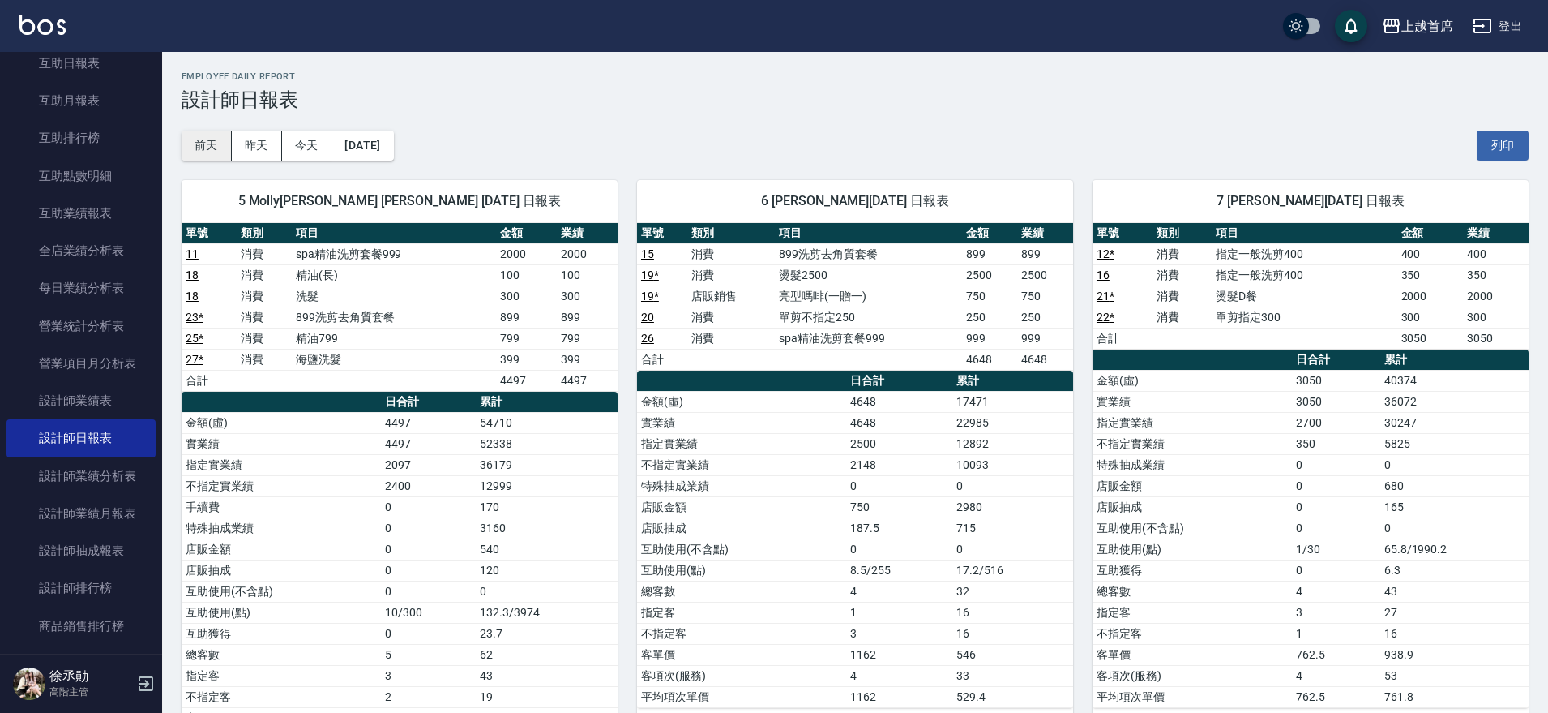
click at [211, 135] on button "前天" at bounding box center [207, 146] width 50 height 30
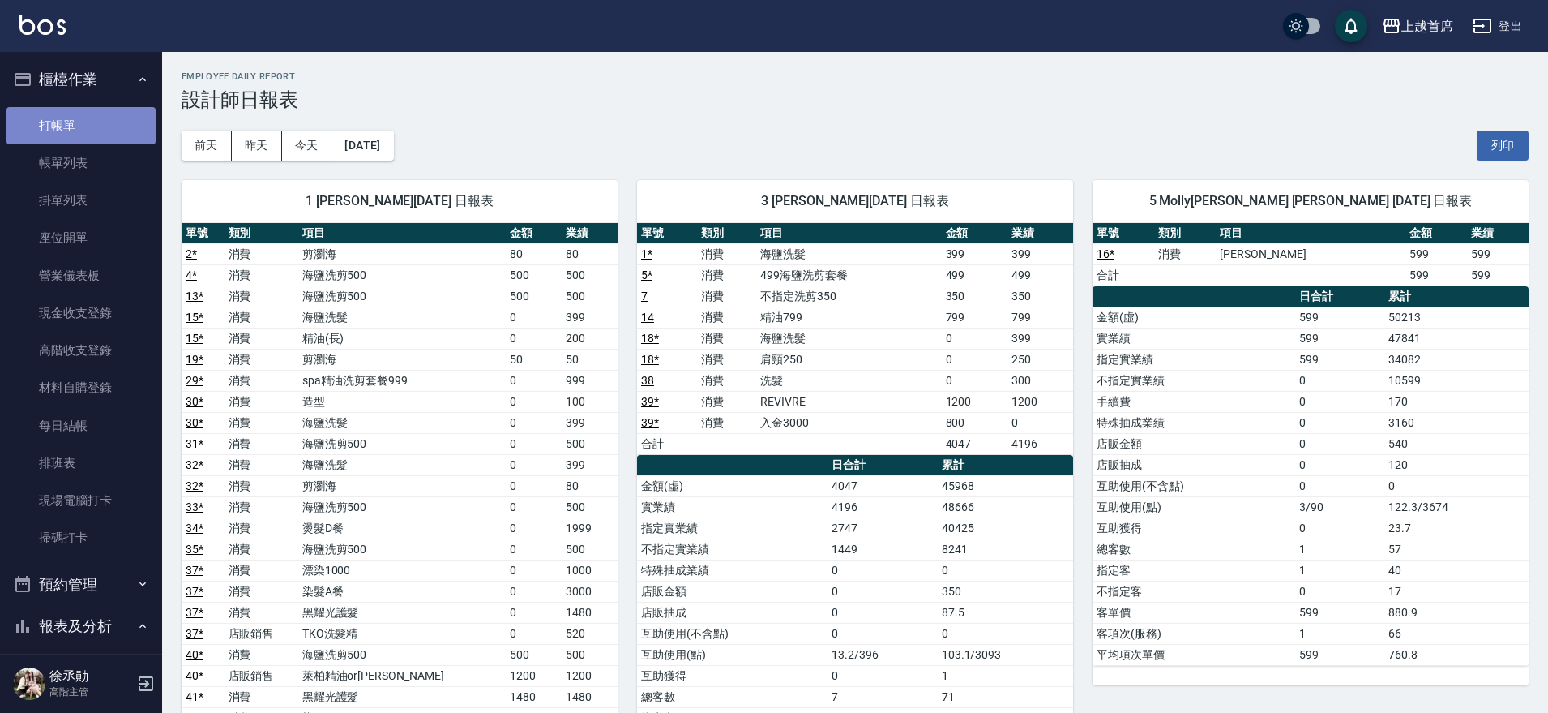
click at [83, 119] on link "打帳單" at bounding box center [80, 125] width 149 height 37
